Goal: Obtain resource: Download file/media

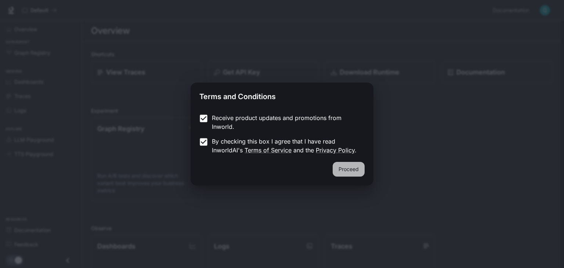
click at [346, 170] on button "Proceed" at bounding box center [349, 169] width 32 height 15
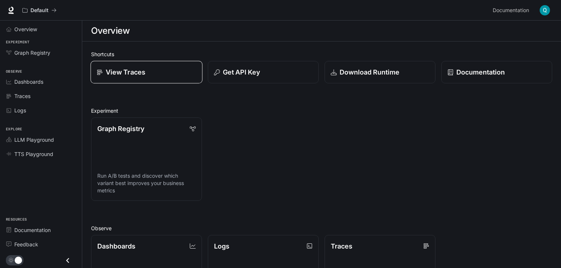
click at [170, 79] on link "View Traces" at bounding box center [146, 72] width 112 height 23
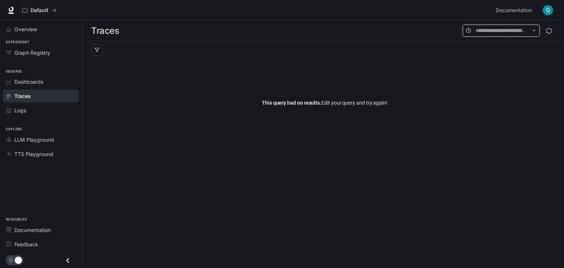
click at [497, 31] on input "text" at bounding box center [501, 30] width 51 height 8
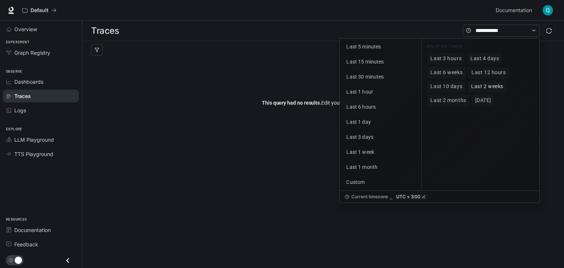
click at [477, 87] on span "Last 2 weeks" at bounding box center [487, 86] width 32 height 6
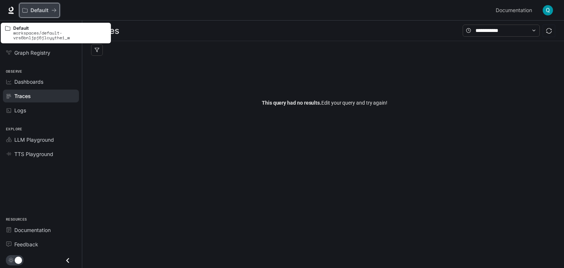
click at [39, 9] on p "Default" at bounding box center [39, 10] width 18 height 6
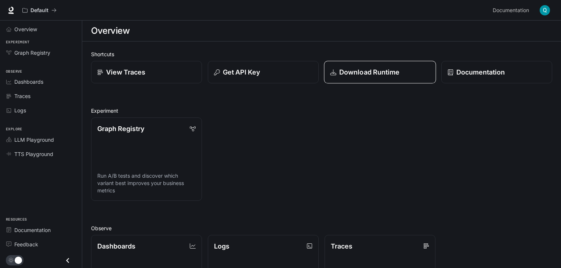
click at [367, 69] on p "Download Runtime" at bounding box center [369, 72] width 61 height 10
